Goal: Go to known website: Access a specific website the user already knows

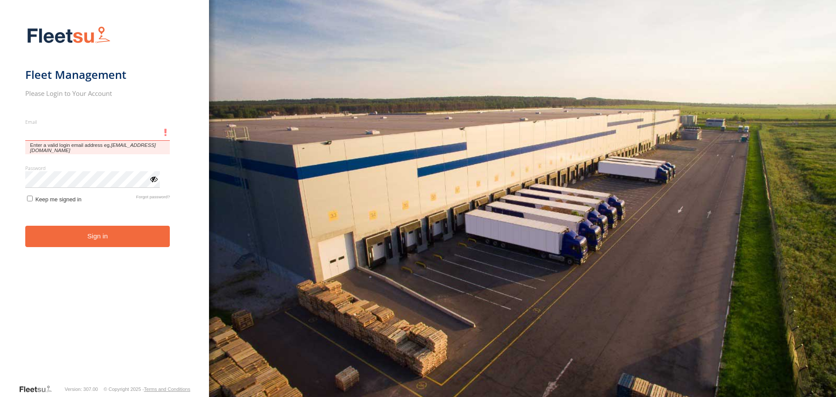
type input "**********"
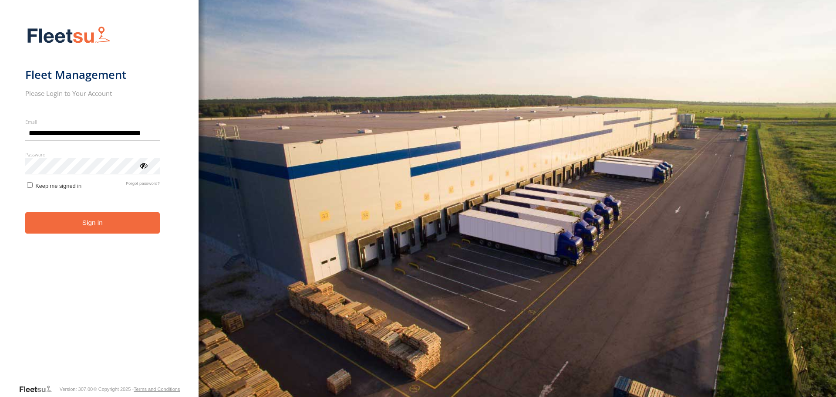
click at [78, 224] on button "Sign in" at bounding box center [92, 222] width 135 height 21
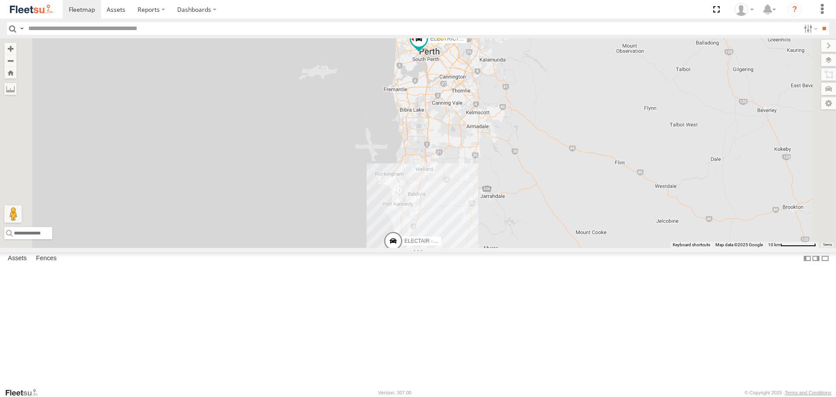
click at [0, 0] on span at bounding box center [0, 0] width 0 height 0
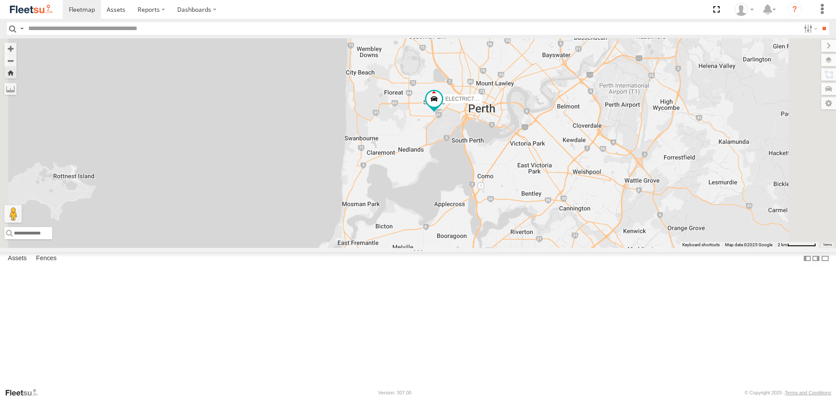
click at [0, 0] on span at bounding box center [0, 0] width 0 height 0
